Goal: Task Accomplishment & Management: Manage account settings

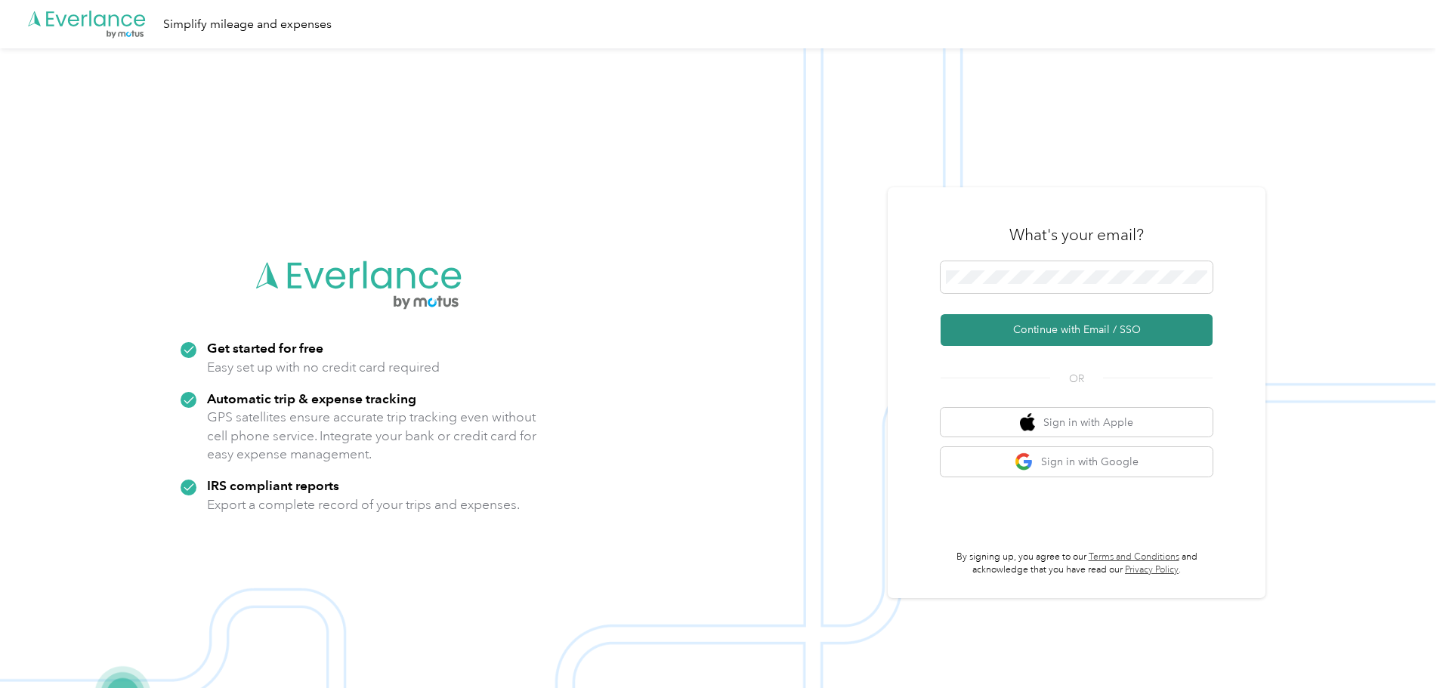
click at [1018, 334] on button "Continue with Email / SSO" at bounding box center [1077, 330] width 272 height 32
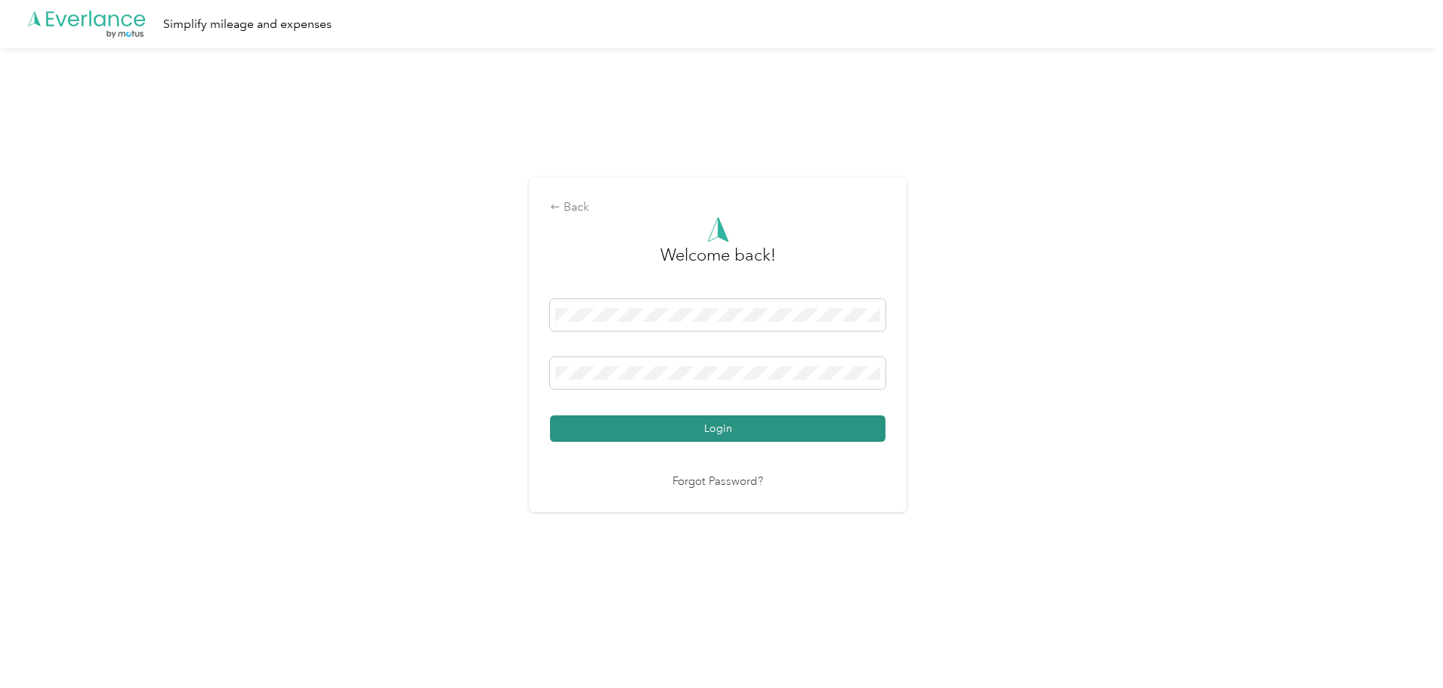
click at [753, 430] on button "Login" at bounding box center [717, 429] width 335 height 26
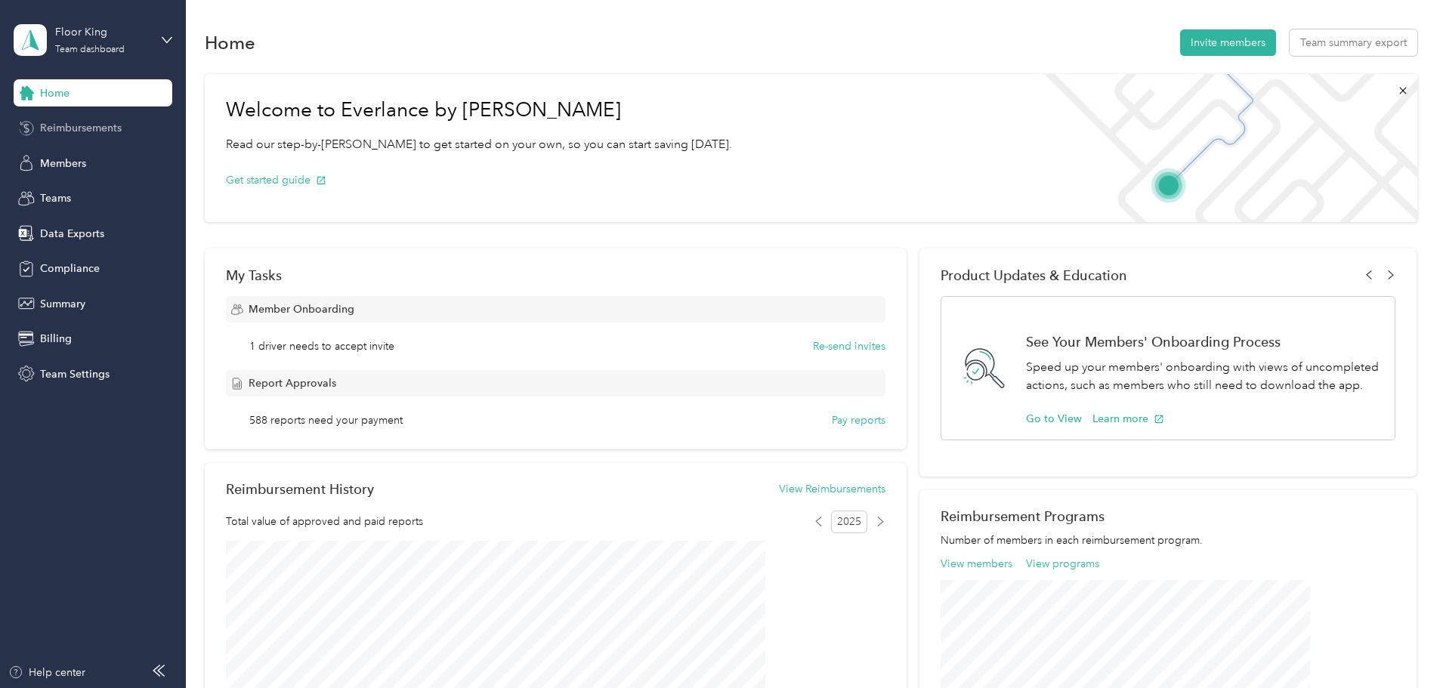
click at [89, 125] on span "Reimbursements" at bounding box center [81, 128] width 82 height 16
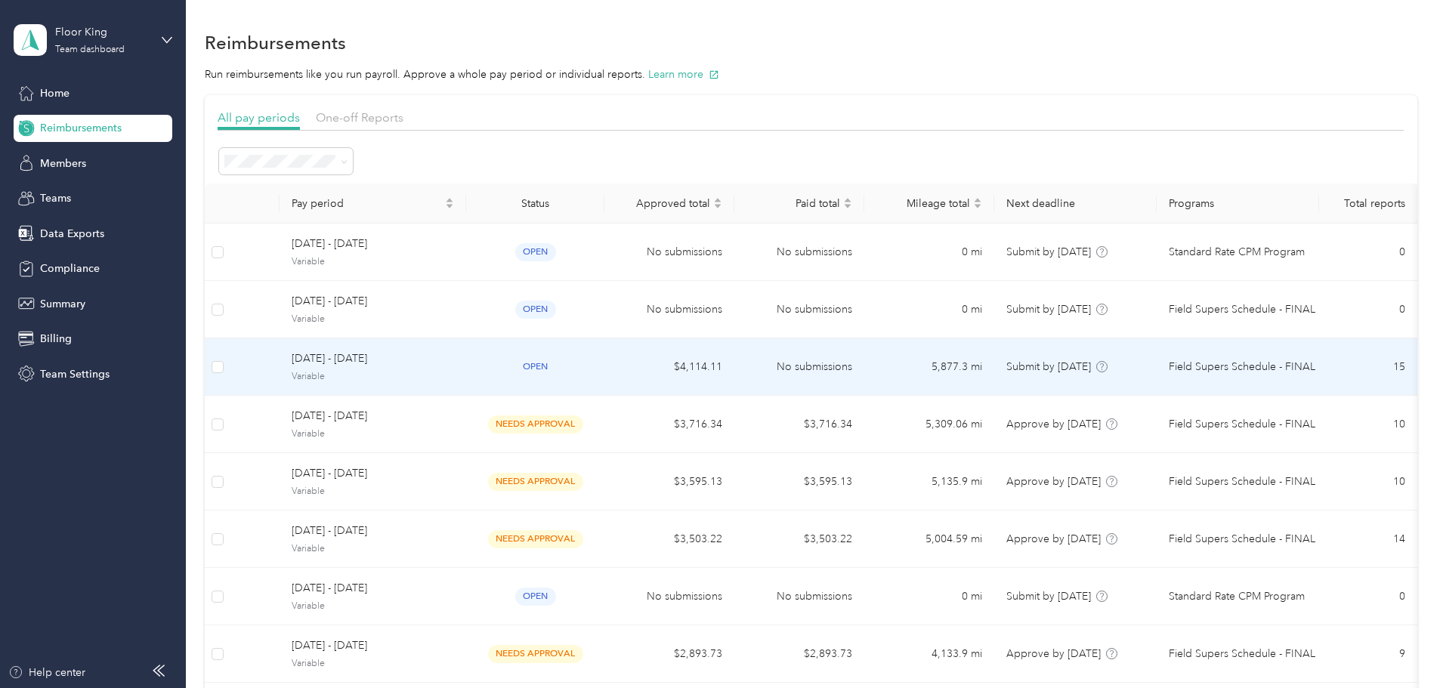
click at [454, 356] on span "[DATE] - [DATE]" at bounding box center [373, 359] width 162 height 17
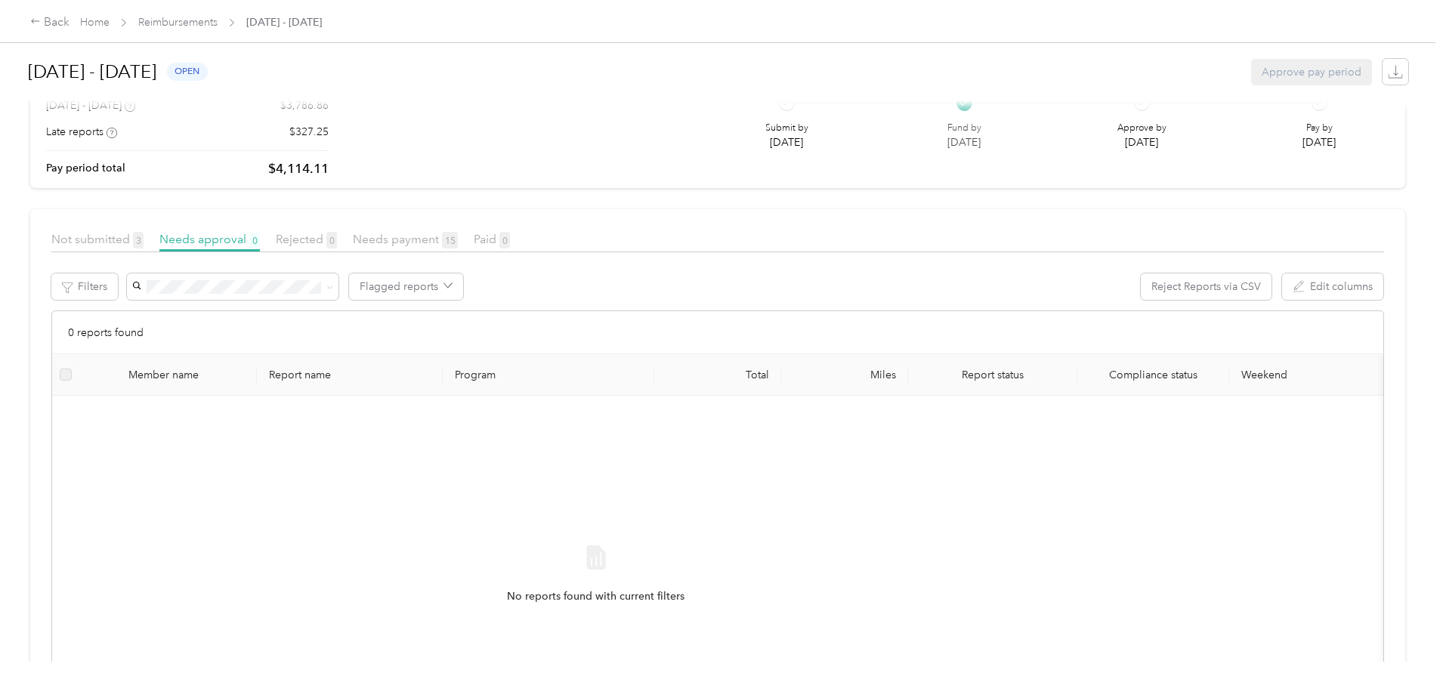
scroll to position [151, 0]
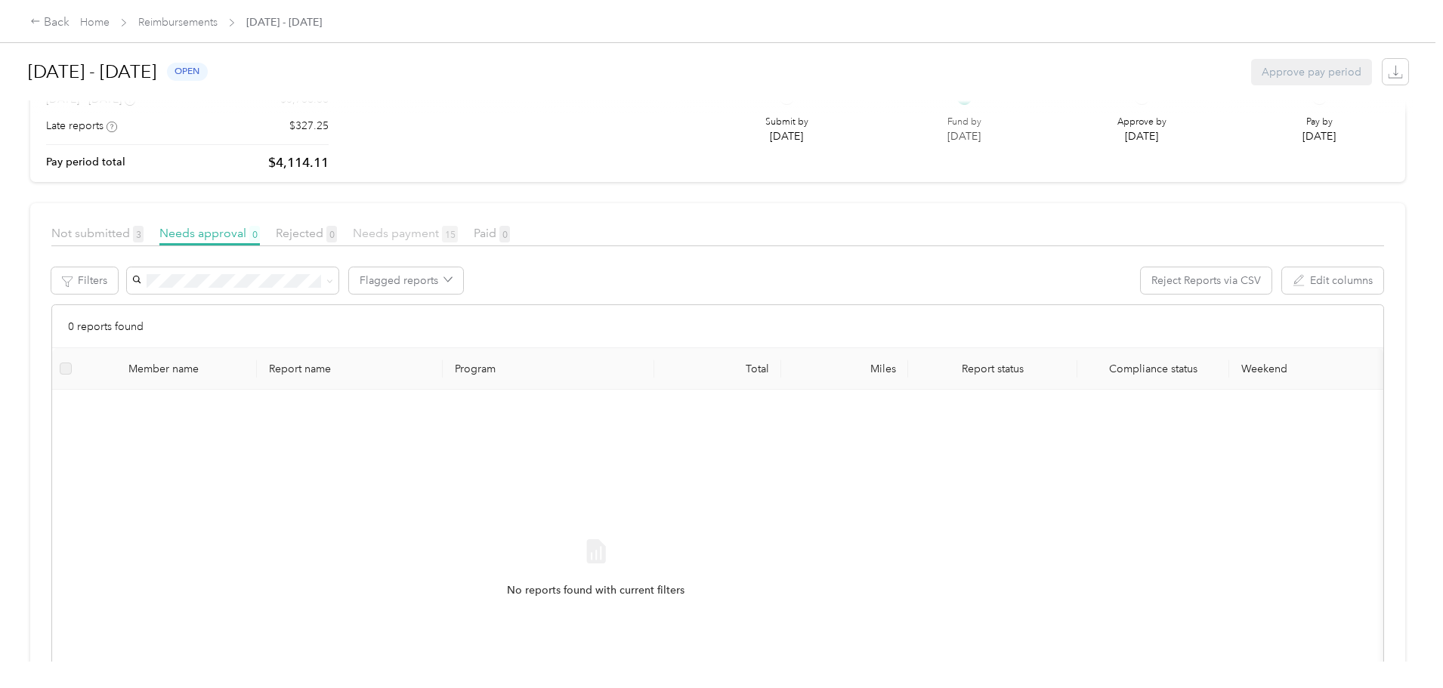
click at [458, 234] on span "Needs payment 15" at bounding box center [405, 233] width 105 height 14
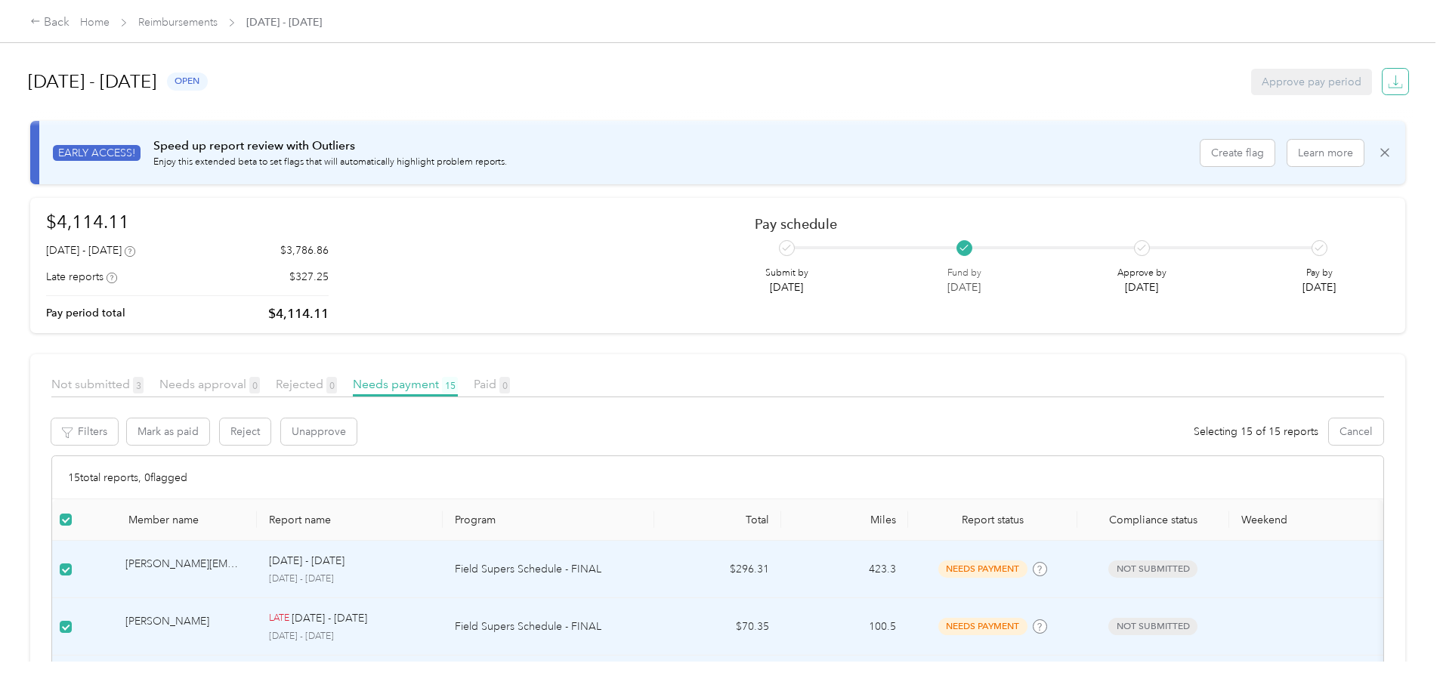
click at [1385, 79] on span "button" at bounding box center [1395, 82] width 20 height 20
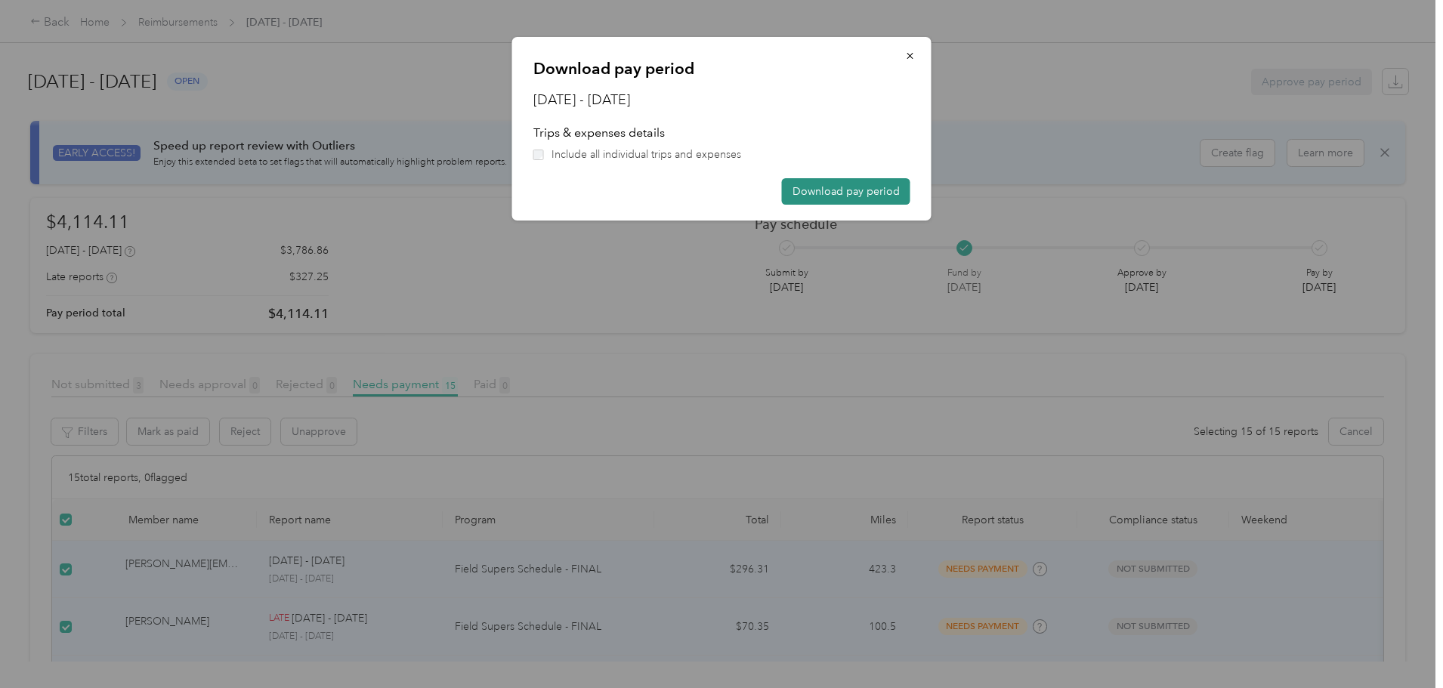
click at [823, 193] on button "Download pay period" at bounding box center [846, 191] width 128 height 26
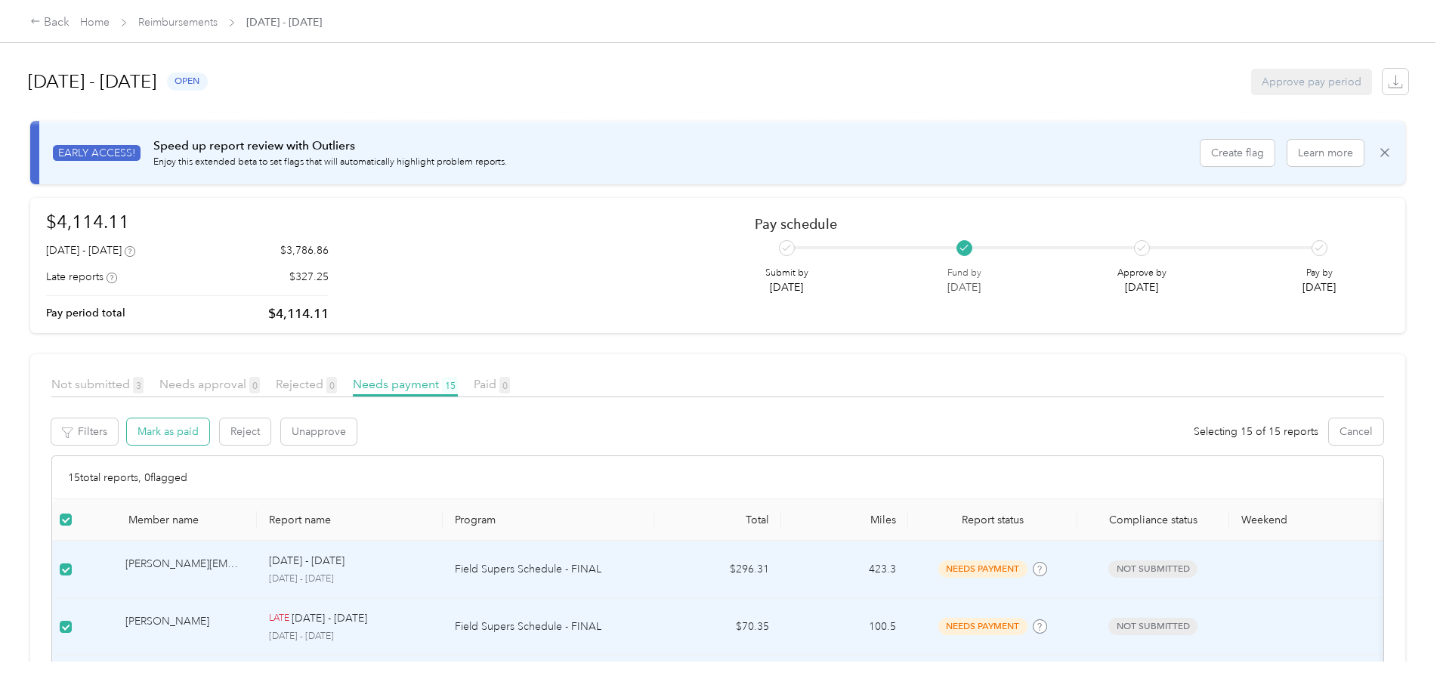
click at [209, 429] on button "Mark as paid" at bounding box center [168, 432] width 82 height 26
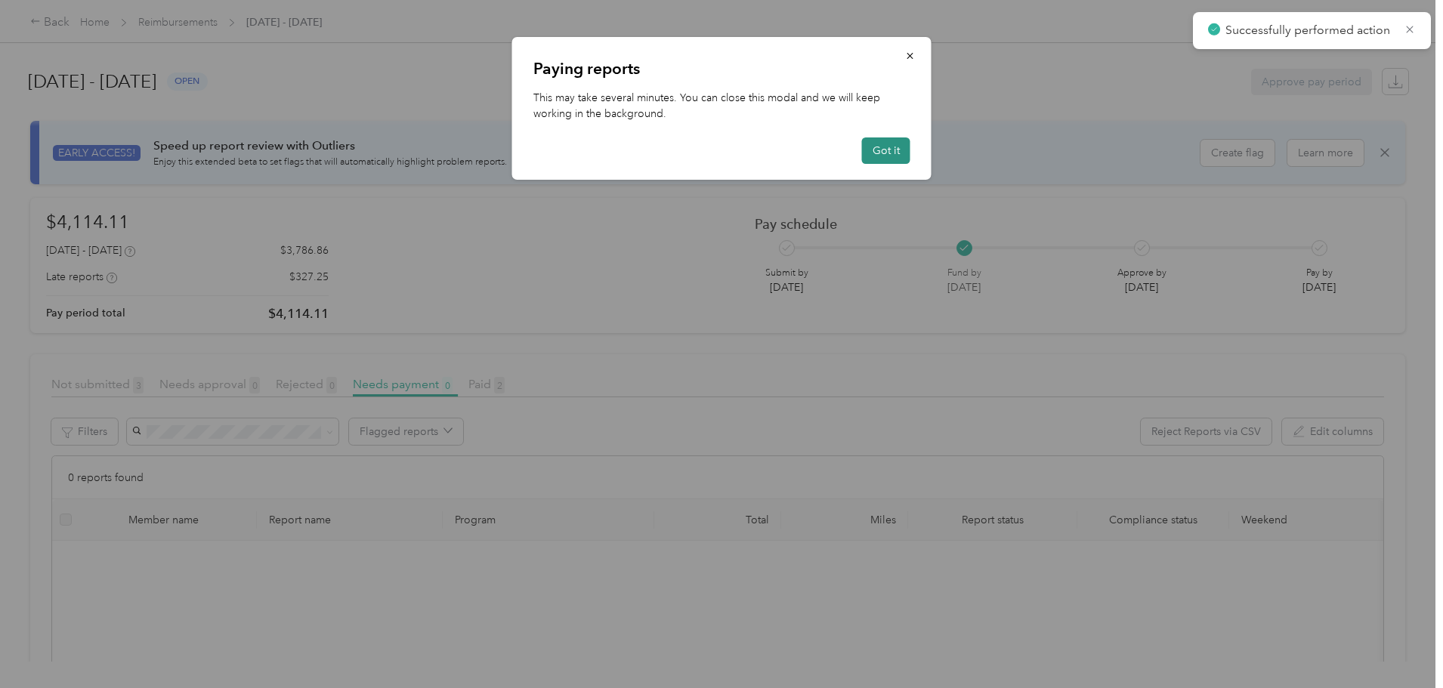
click at [878, 148] on button "Got it" at bounding box center [886, 151] width 48 height 26
